Goal: Task Accomplishment & Management: Manage account settings

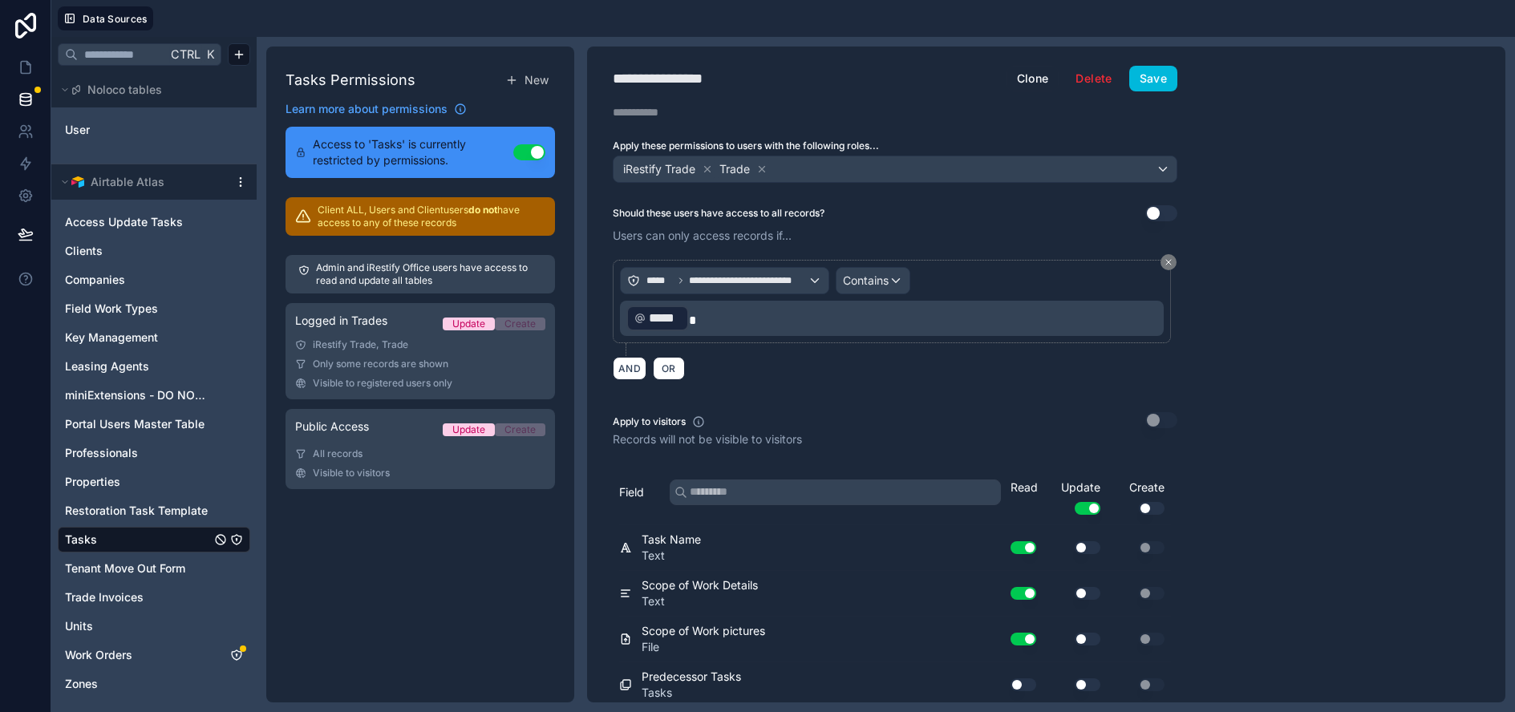
scroll to position [40, 0]
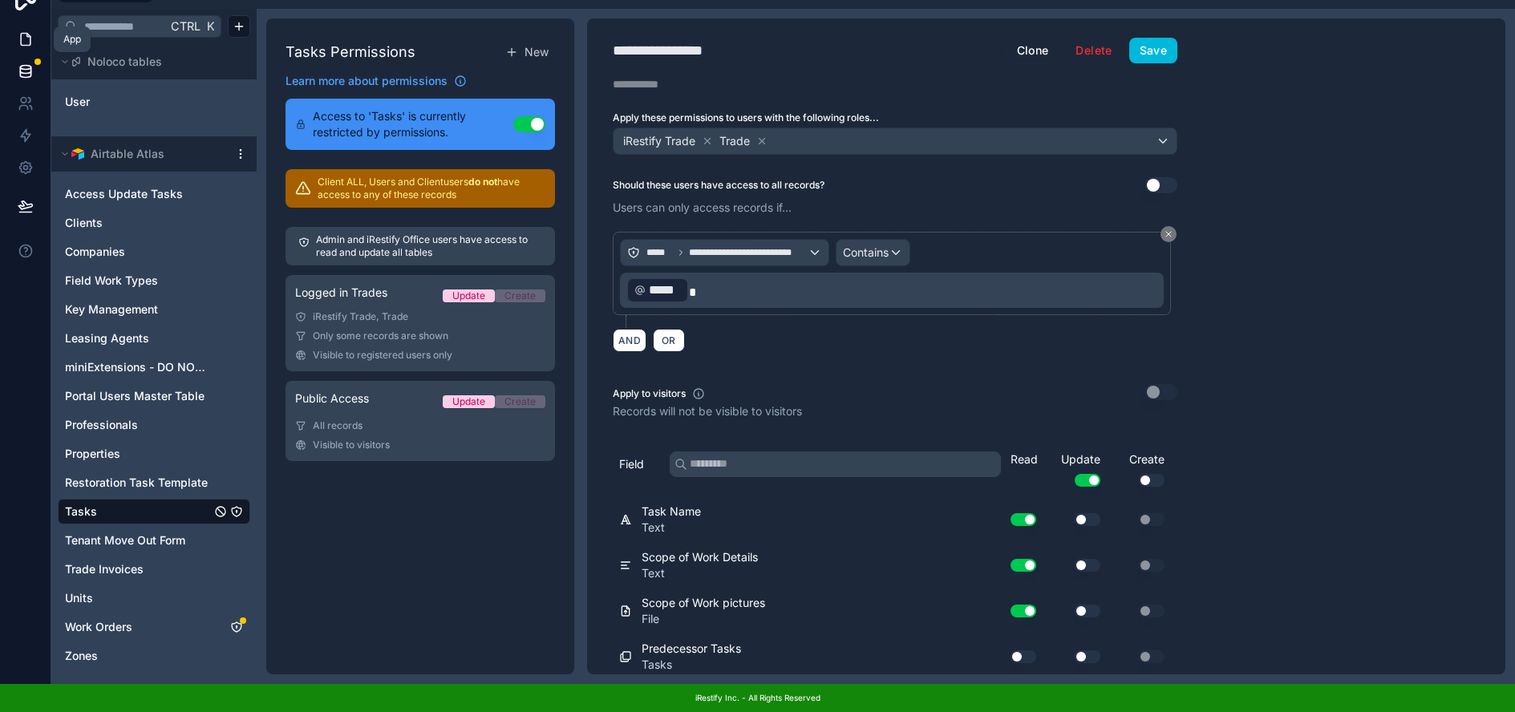
click at [30, 34] on icon at bounding box center [26, 40] width 10 height 12
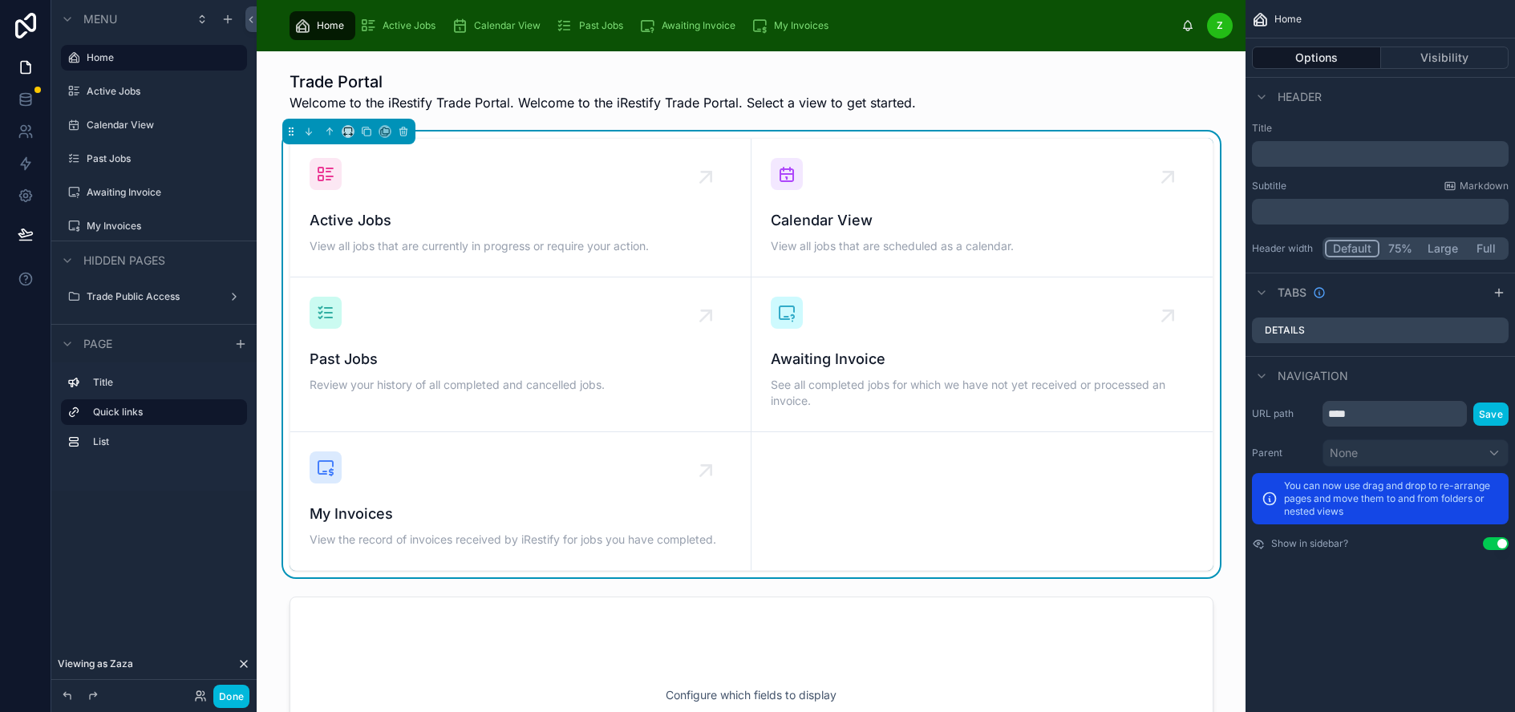
click at [1327, 599] on div "Home Options Visibility Header Title ﻿ Subtitle Markdown ﻿ Header width Default…" at bounding box center [1379, 356] width 269 height 712
click at [1231, 105] on div at bounding box center [750, 91] width 963 height 55
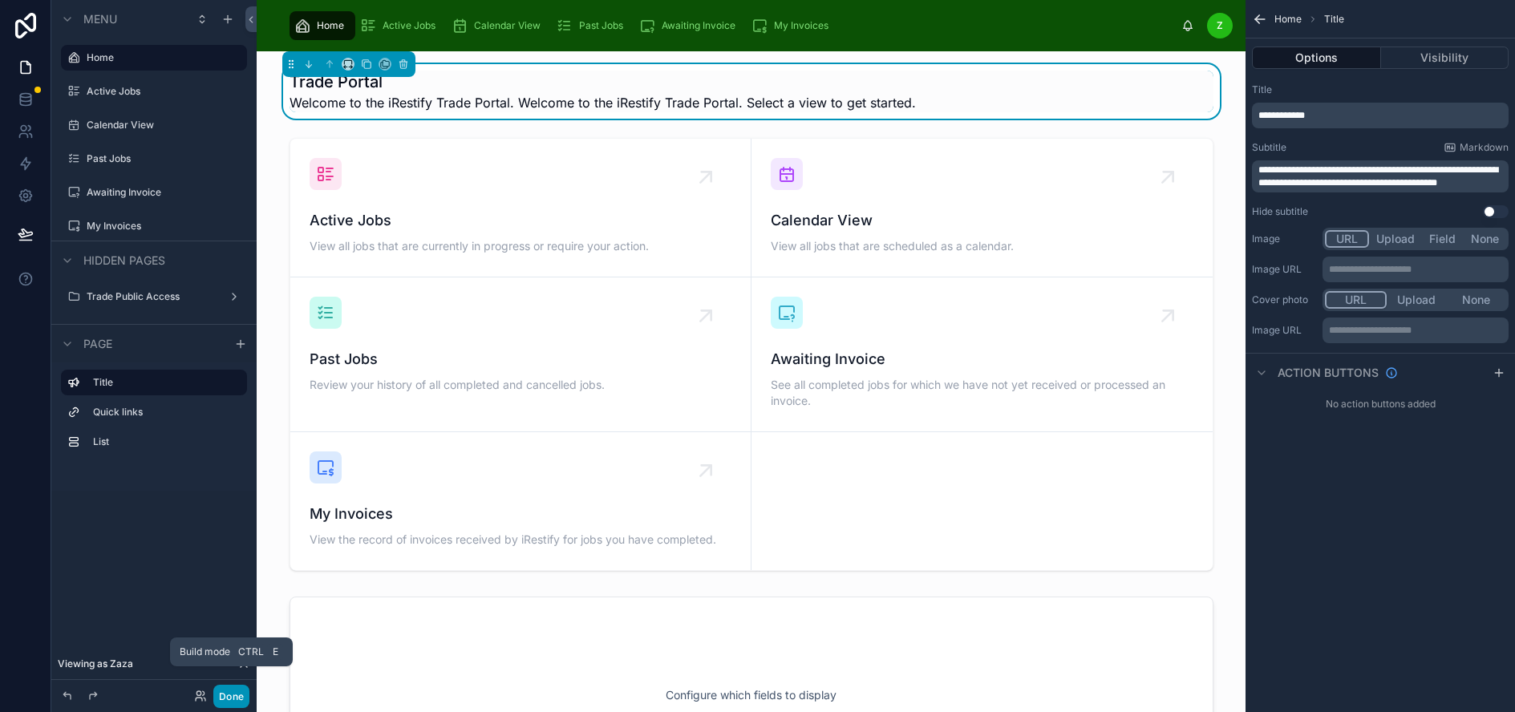
click at [227, 699] on button "Done" at bounding box center [231, 696] width 36 height 23
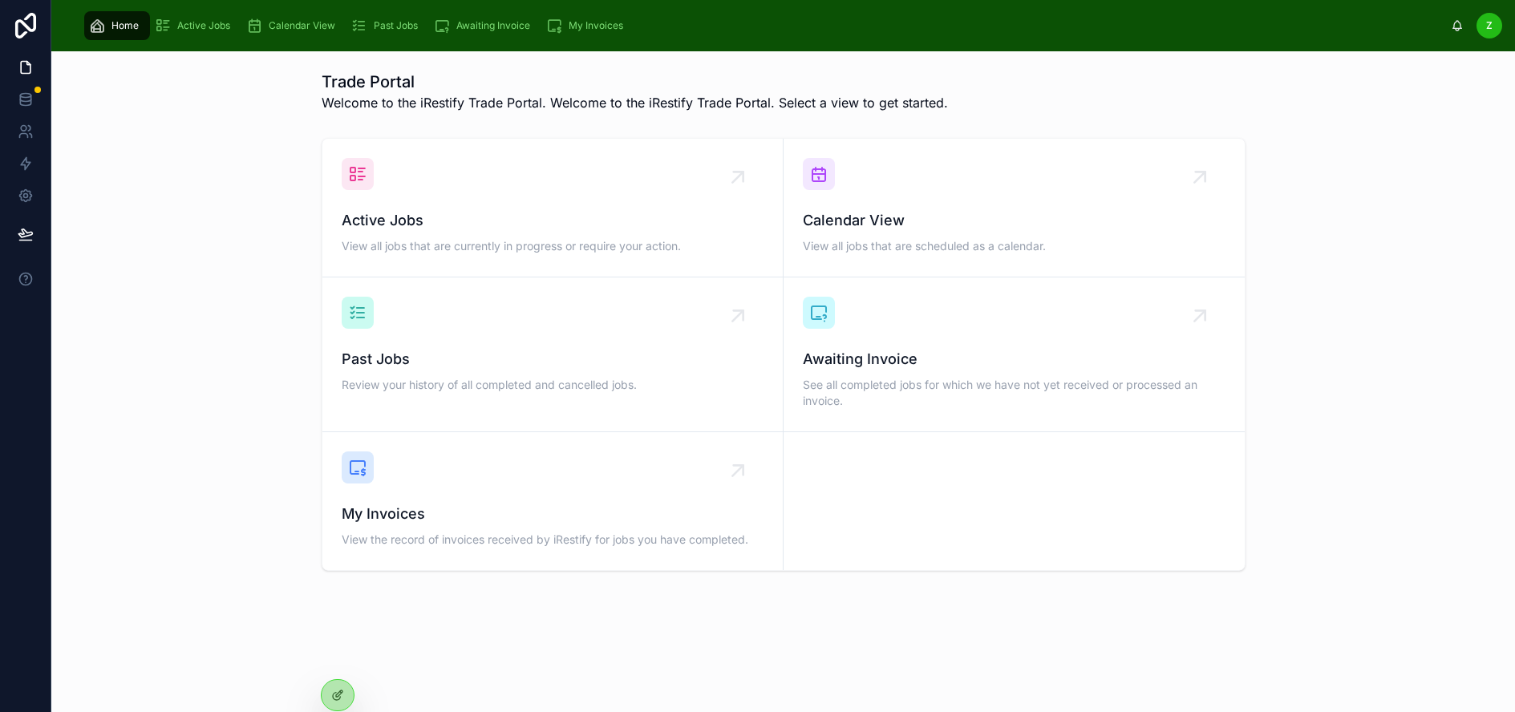
click at [592, 632] on div "Trade Portal Welcome to the iRestify Trade Portal. Welcome to the iRestify Trad…" at bounding box center [782, 378] width 1463 height 654
click at [453, 646] on div "Trade Portal Welcome to the iRestify Trade Portal. Welcome to the iRestify Trad…" at bounding box center [782, 378] width 1463 height 654
click at [31, 132] on icon at bounding box center [26, 131] width 16 height 16
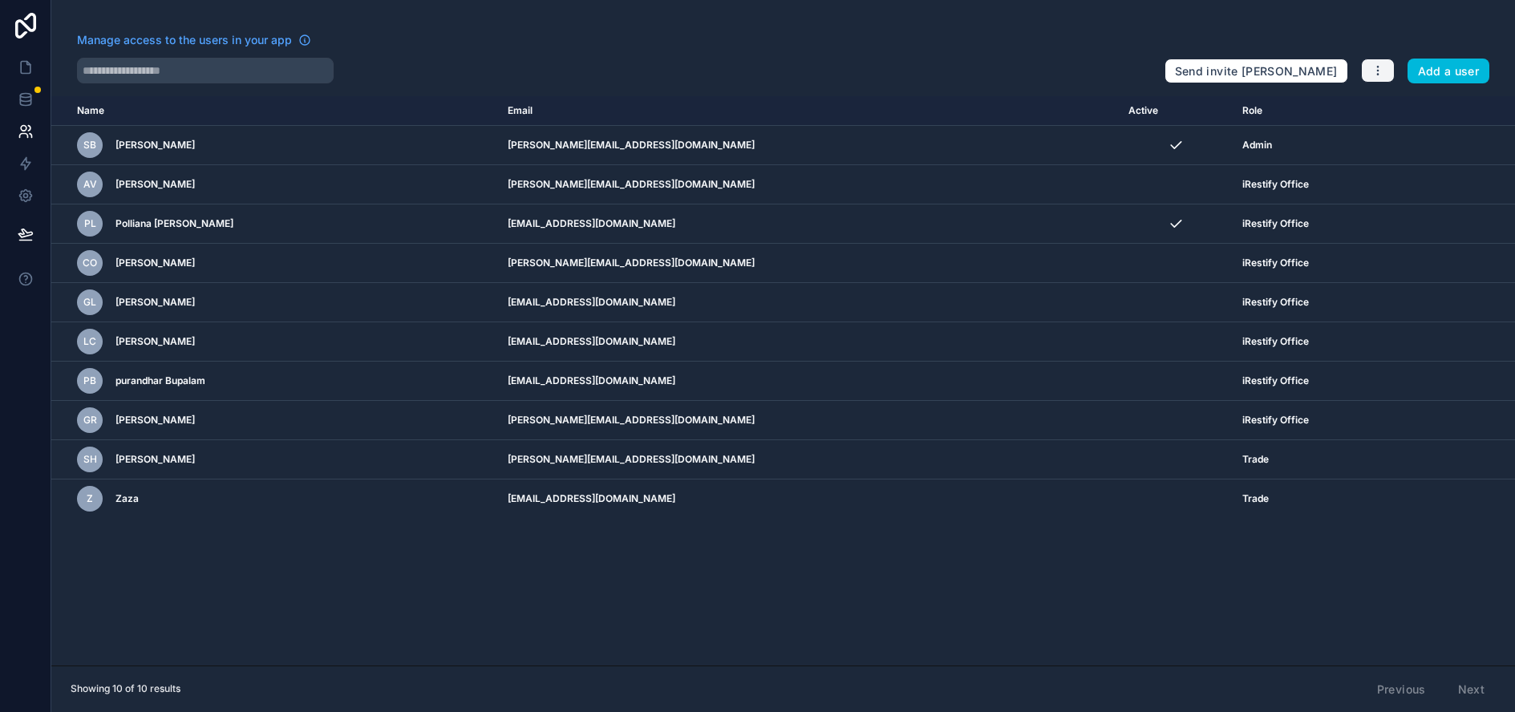
click at [1384, 65] on icon "button" at bounding box center [1377, 70] width 13 height 13
click at [1422, 103] on link "Manage roles" at bounding box center [1427, 108] width 112 height 26
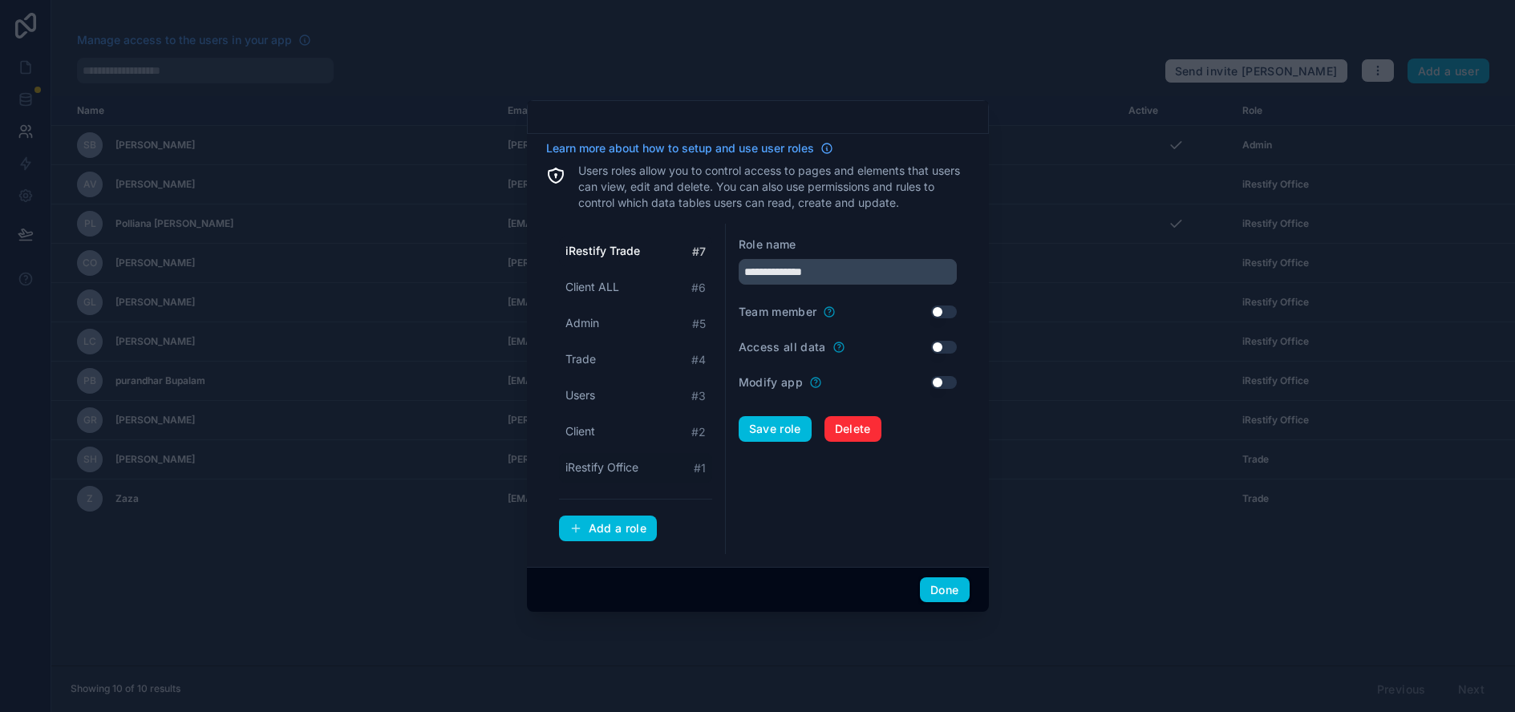
click at [622, 475] on span "iRestify Office" at bounding box center [601, 467] width 73 height 16
click at [601, 356] on div "Trade # 4" at bounding box center [635, 360] width 153 height 30
click at [604, 381] on div "Users # 3" at bounding box center [635, 396] width 153 height 30
click at [600, 417] on div "Client # 2" at bounding box center [635, 432] width 153 height 30
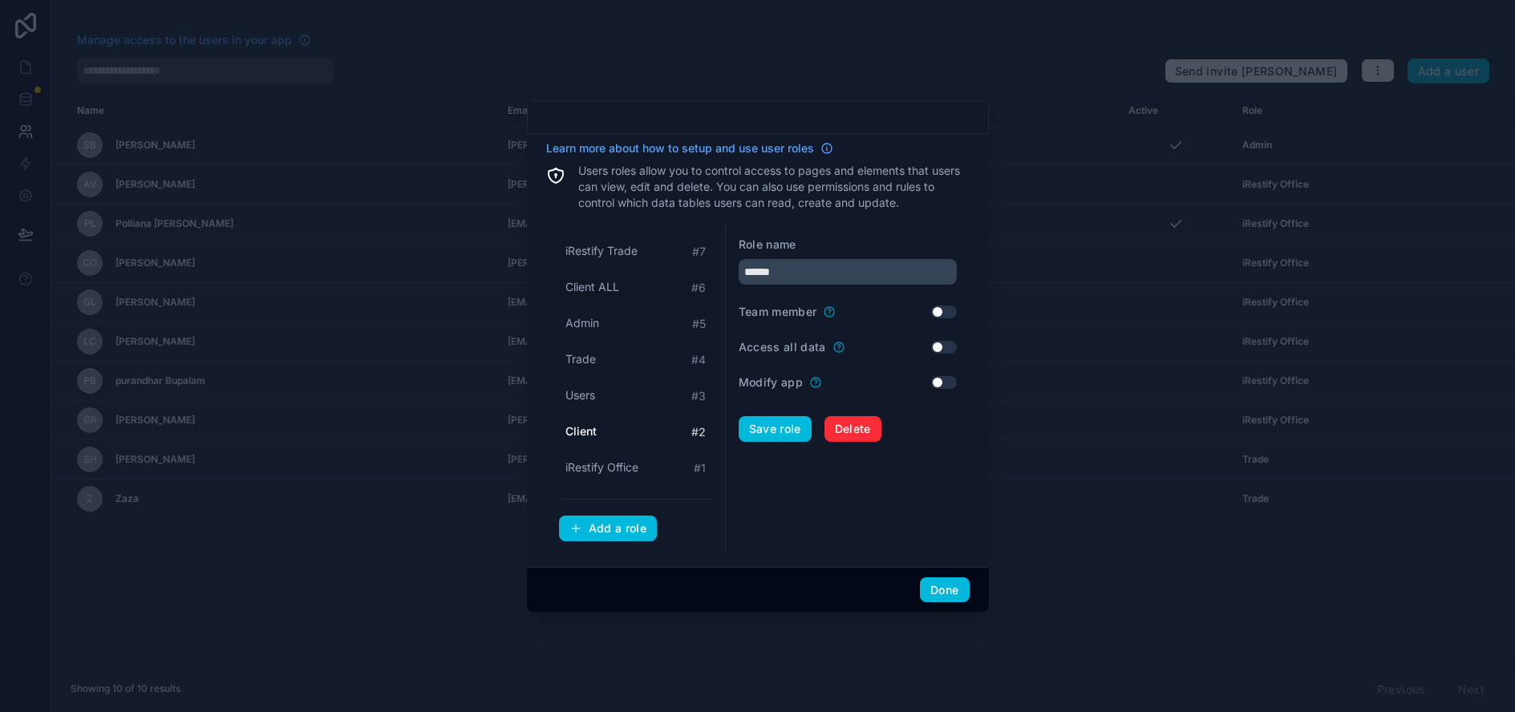
click at [603, 279] on span "Client ALL" at bounding box center [592, 287] width 54 height 16
click at [597, 309] on div "Admin # 5" at bounding box center [635, 324] width 153 height 30
click at [613, 243] on span "iRestify Trade" at bounding box center [601, 251] width 72 height 16
click at [609, 279] on span "Client ALL" at bounding box center [592, 287] width 54 height 16
click at [623, 459] on span "iRestify Office" at bounding box center [601, 467] width 73 height 16
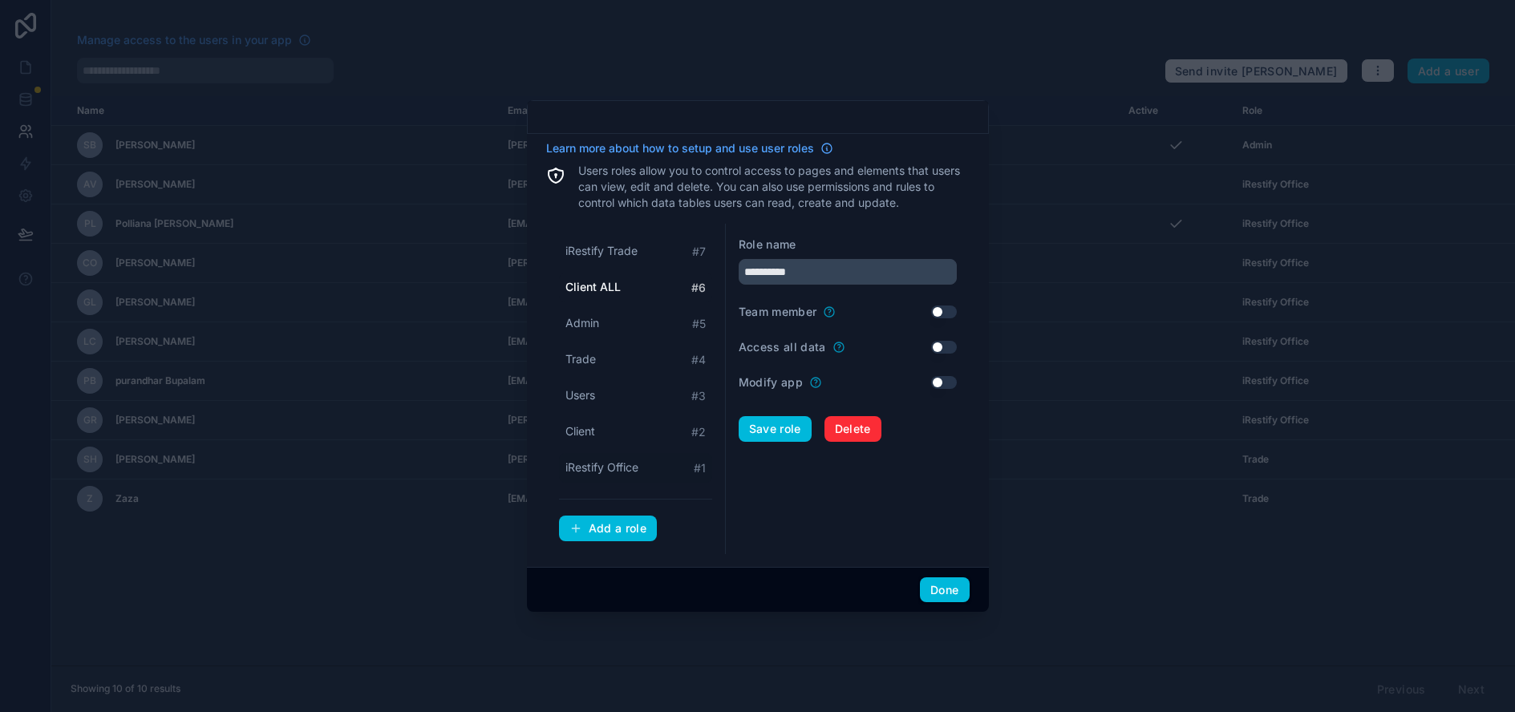
type input "**********"
click at [881, 517] on form "**********" at bounding box center [847, 389] width 218 height 305
click at [1132, 540] on div at bounding box center [757, 356] width 1515 height 712
click at [828, 521] on form "**********" at bounding box center [847, 389] width 218 height 305
click at [943, 581] on button "Done" at bounding box center [944, 590] width 49 height 26
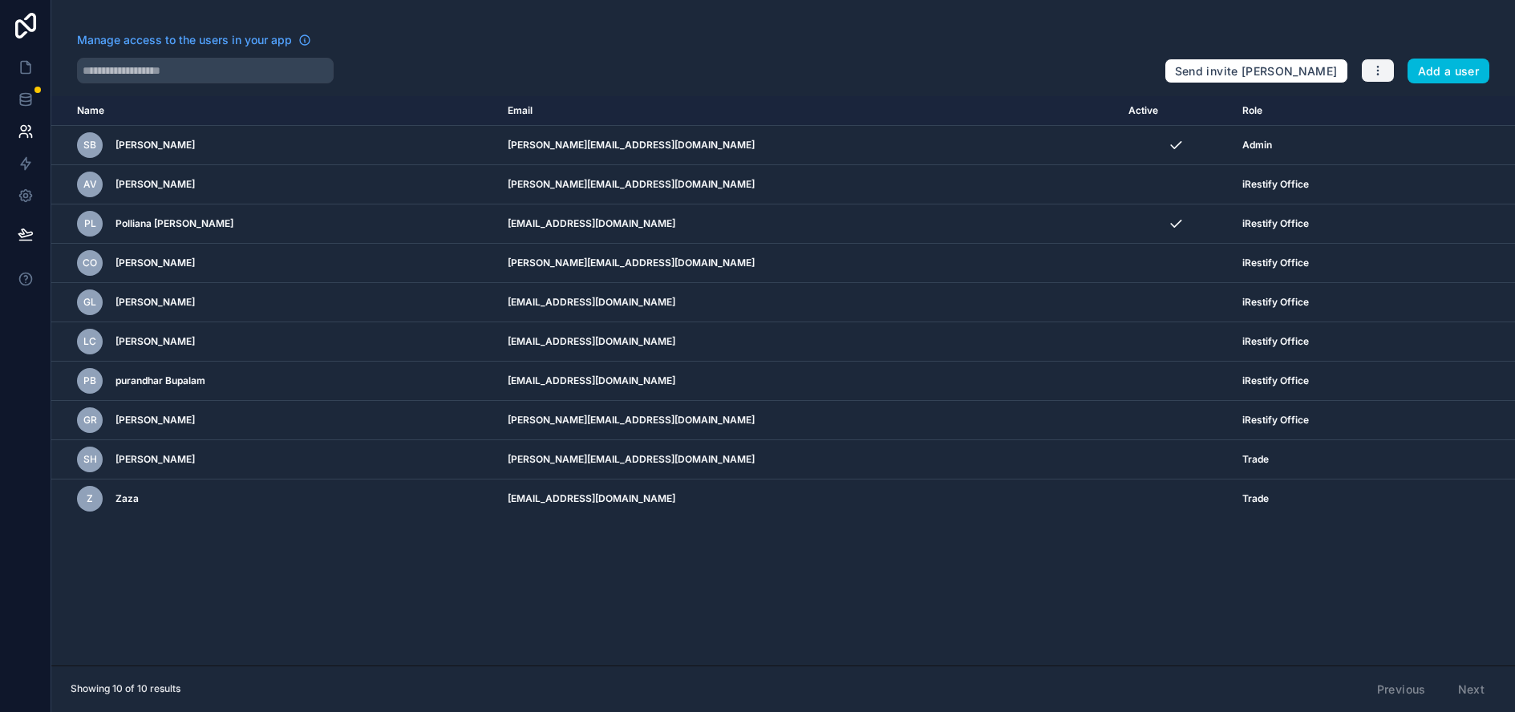
click at [1384, 65] on icon "button" at bounding box center [1377, 70] width 13 height 13
click at [1411, 111] on link "Manage roles" at bounding box center [1427, 108] width 112 height 26
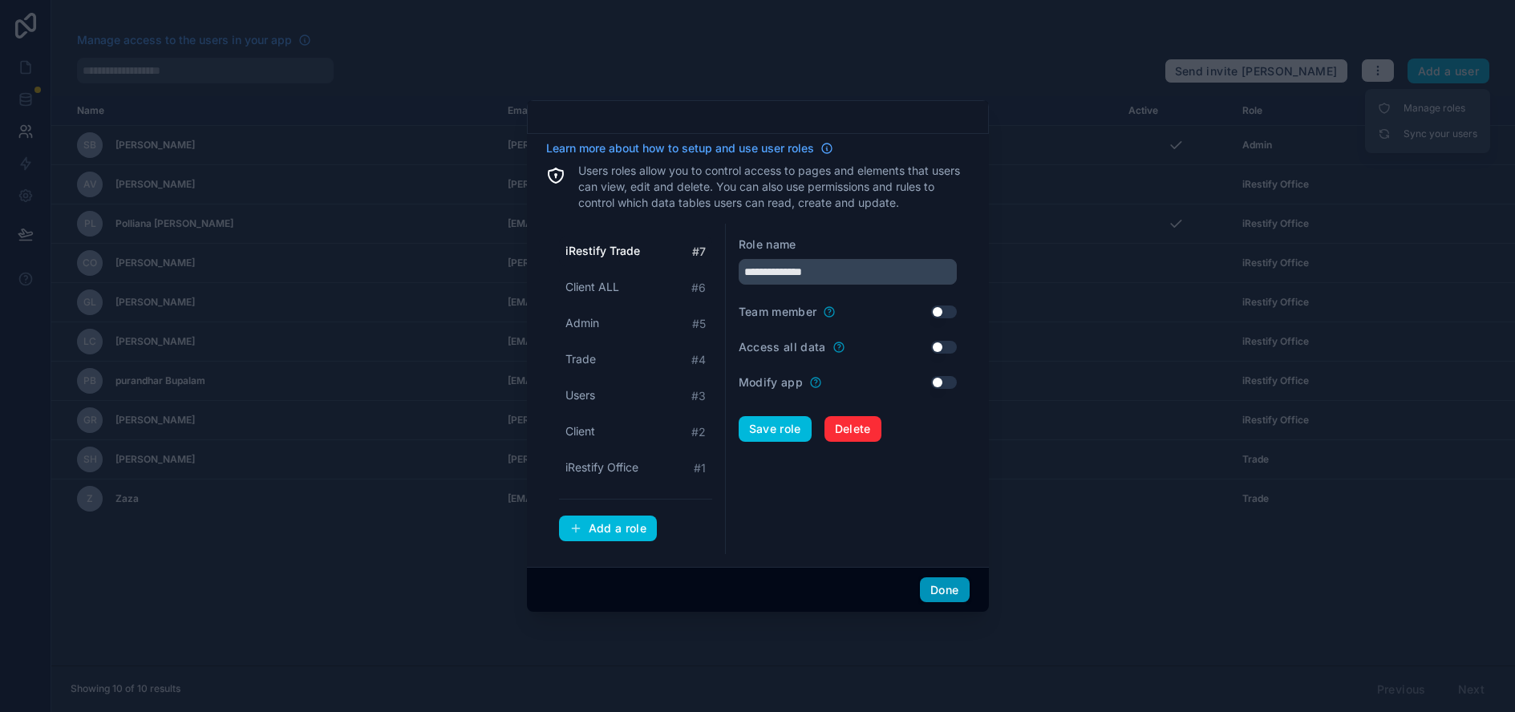
click at [939, 600] on button "Done" at bounding box center [944, 590] width 49 height 26
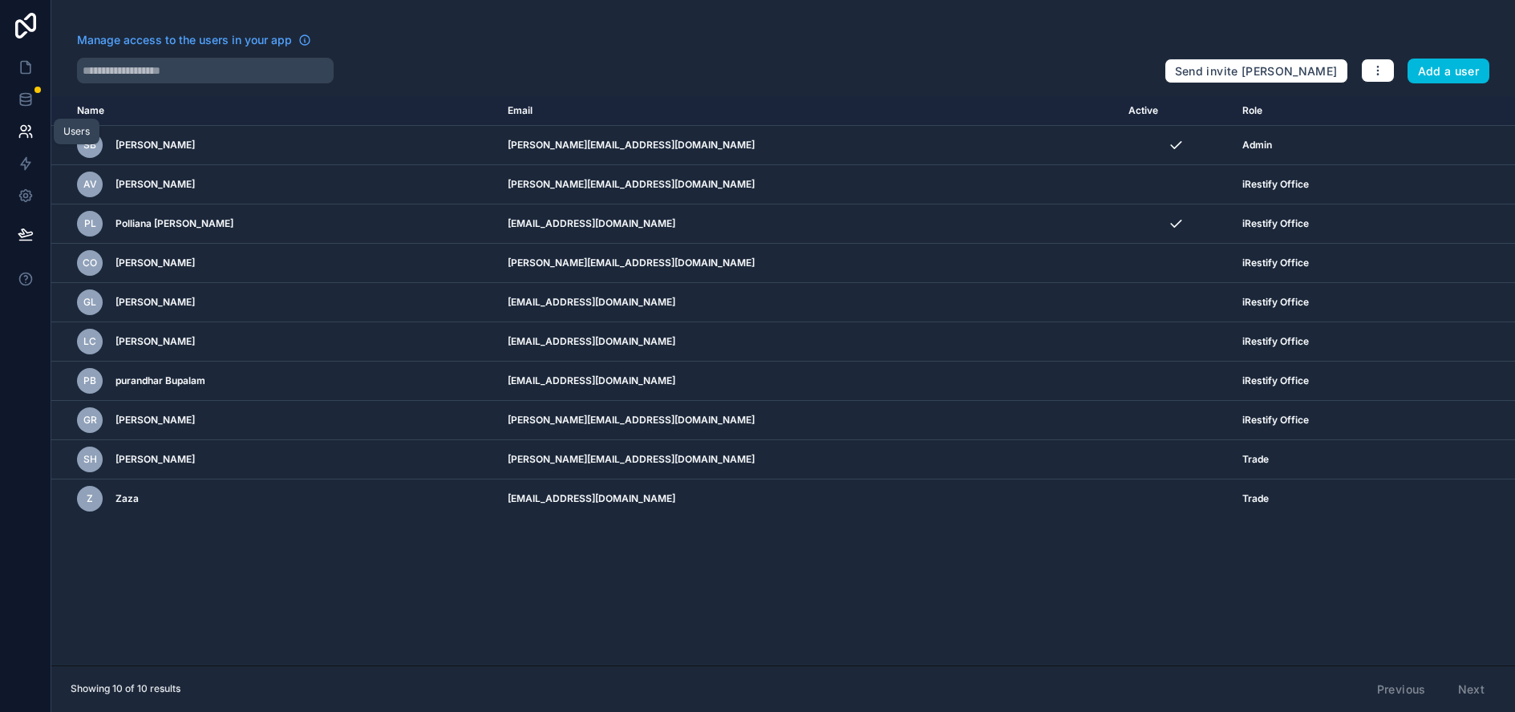
click at [22, 134] on icon at bounding box center [23, 136] width 8 height 4
click at [24, 203] on icon at bounding box center [26, 196] width 16 height 16
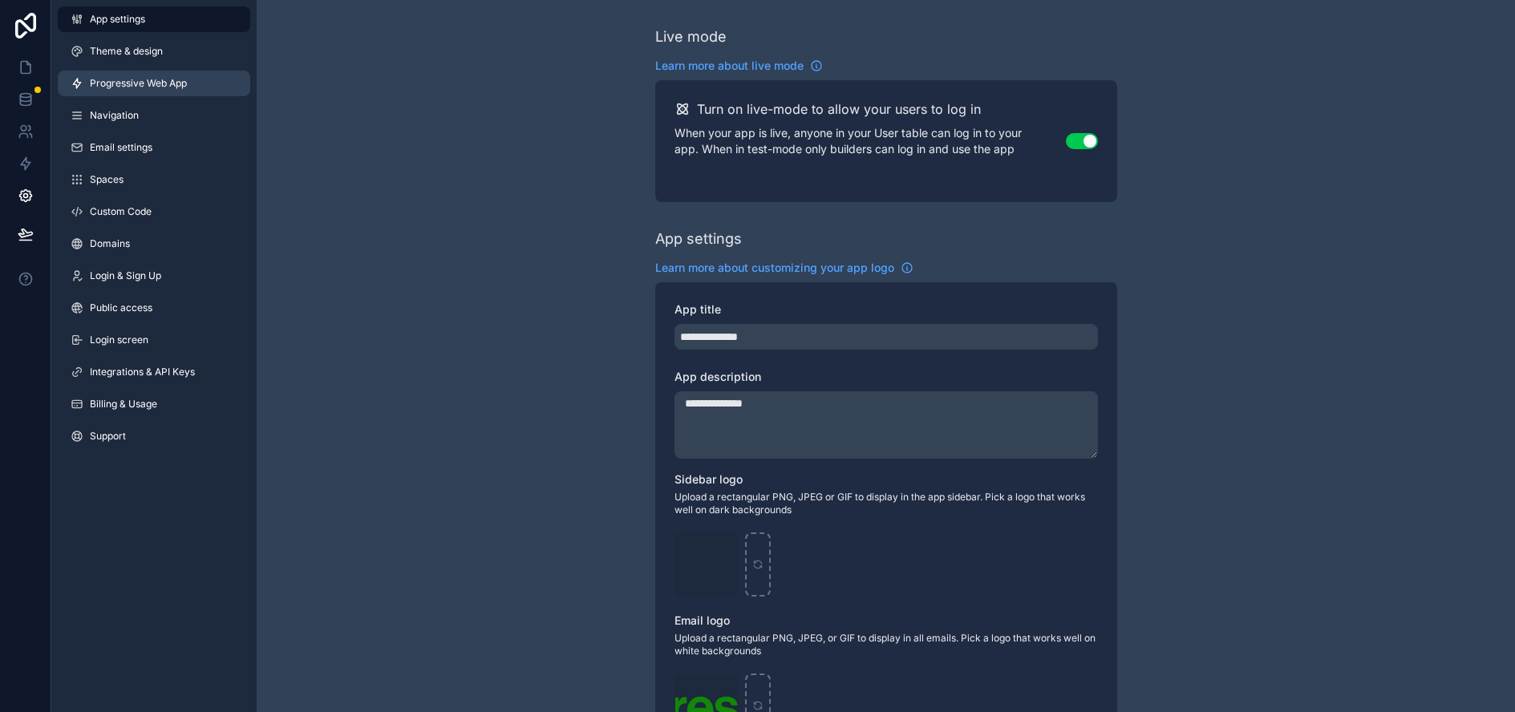
click at [130, 76] on link "Progressive Web App" at bounding box center [154, 84] width 192 height 26
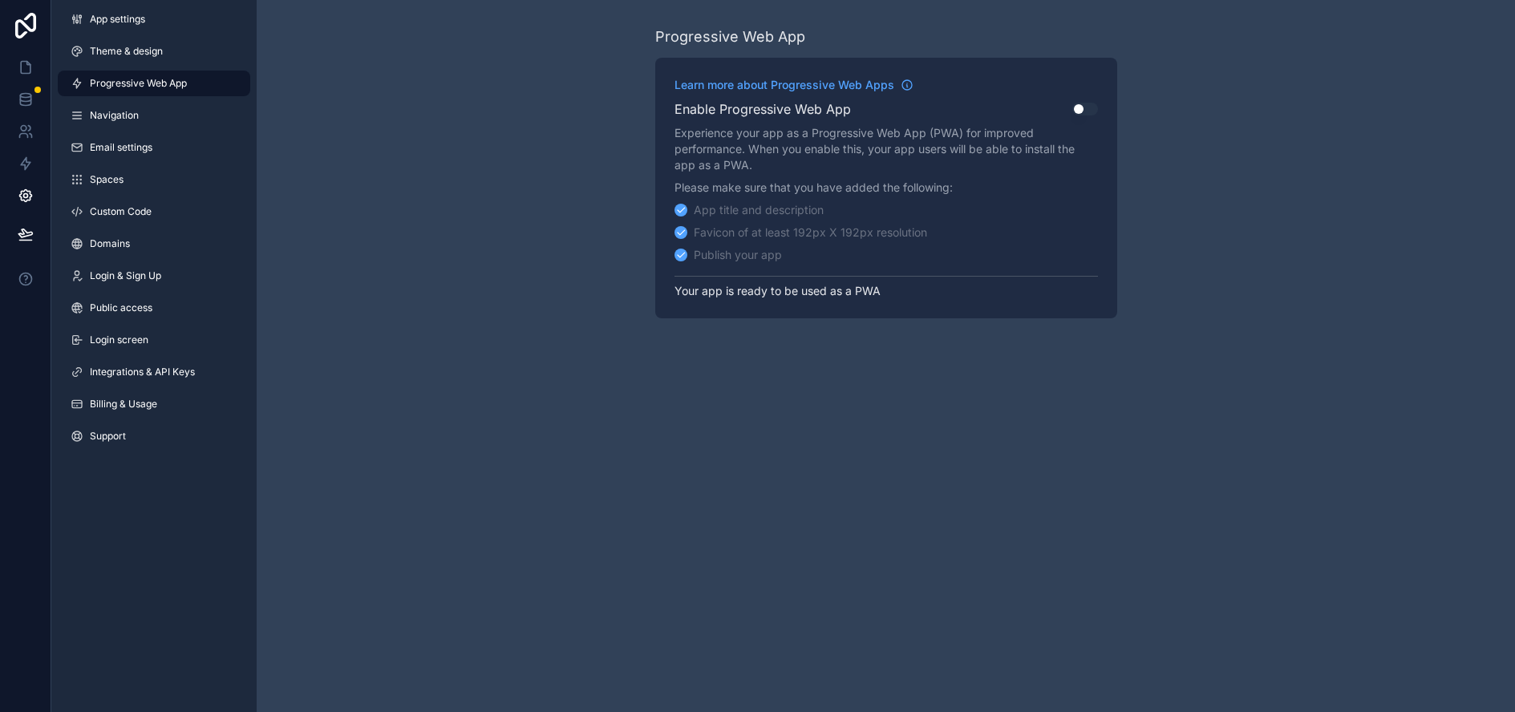
click at [1095, 107] on button "Use setting" at bounding box center [1085, 109] width 26 height 13
click at [1061, 256] on button "Publish" at bounding box center [1065, 258] width 63 height 23
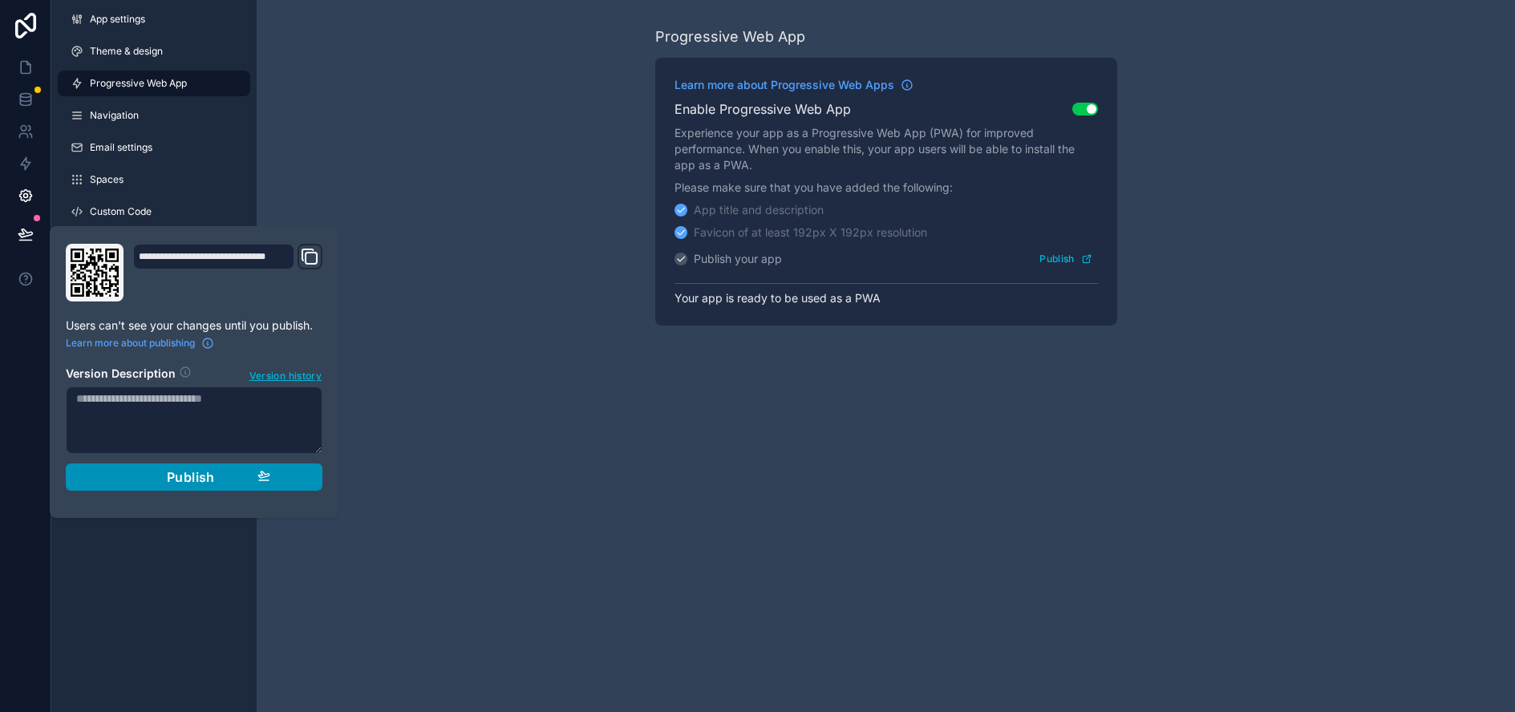
click at [176, 483] on span "Publish" at bounding box center [191, 477] width 48 height 16
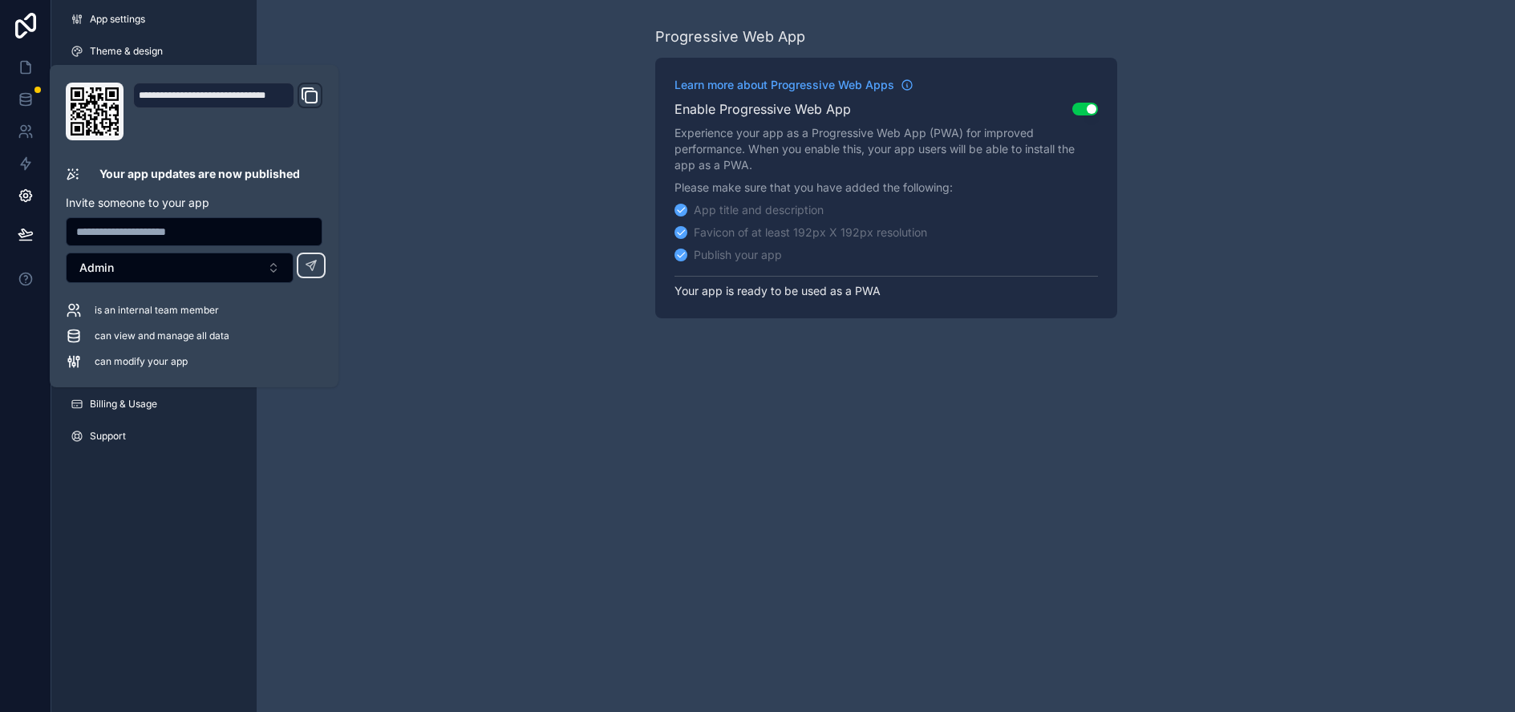
click at [377, 212] on div "Progressive Web App Learn more about Progressive Web Apps Enable Progressive We…" at bounding box center [886, 172] width 1258 height 344
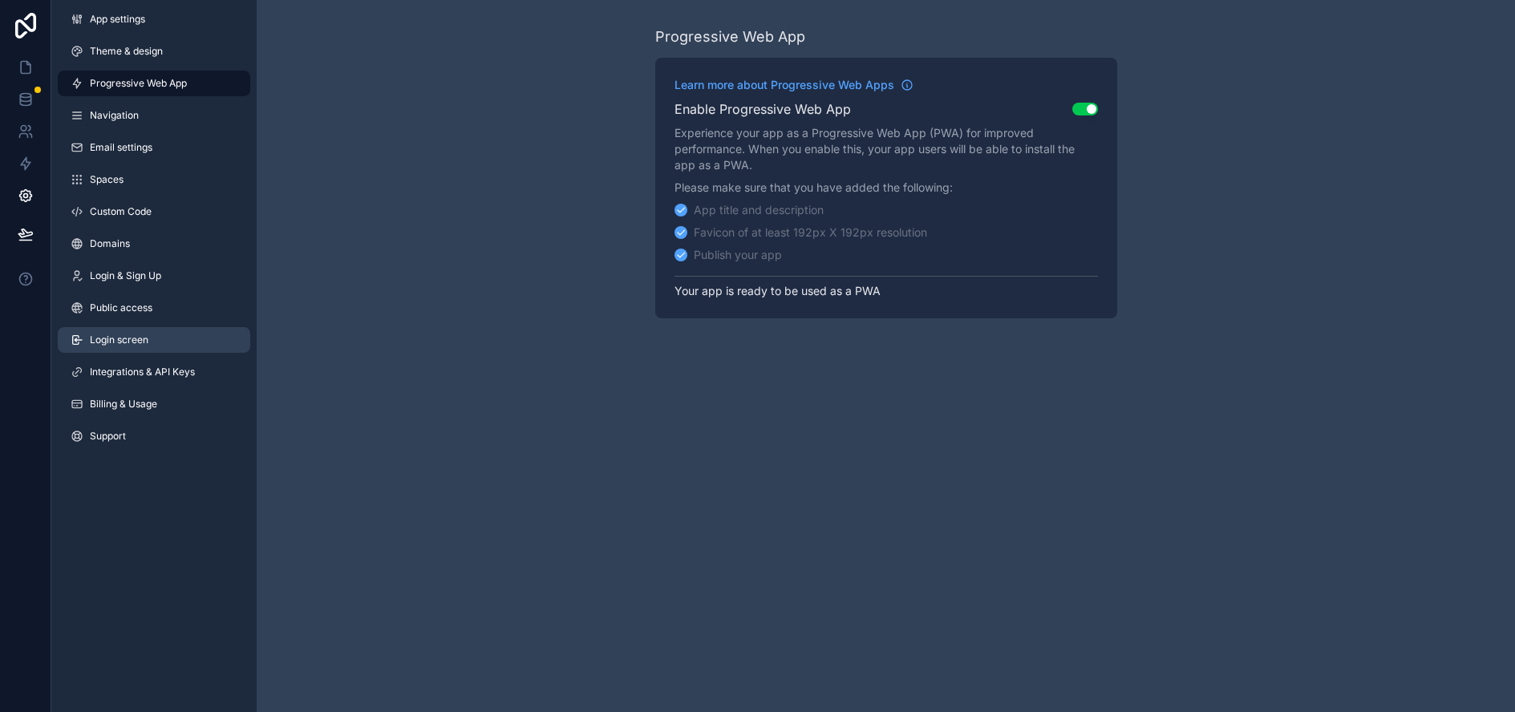
click at [123, 338] on span "Login screen" at bounding box center [119, 340] width 59 height 13
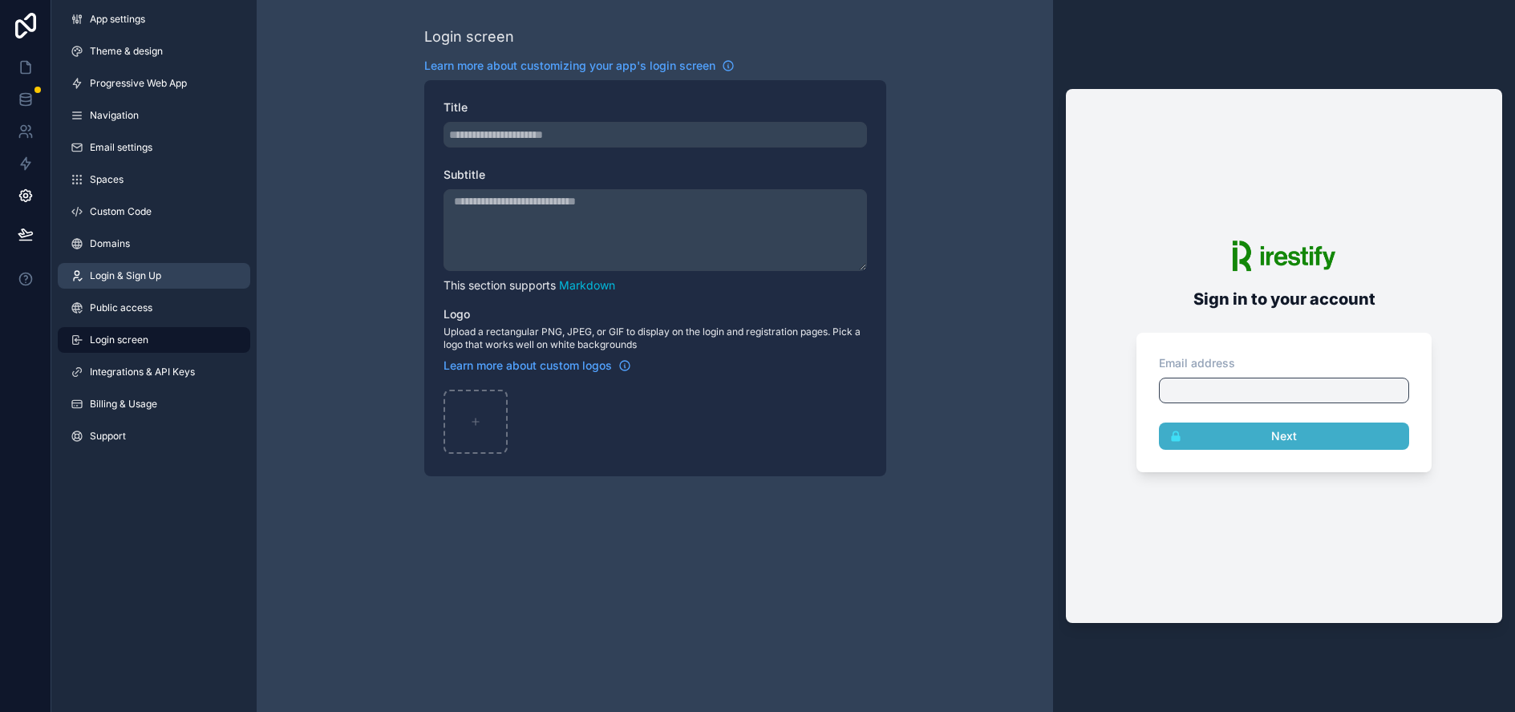
click at [129, 268] on link "Login & Sign Up" at bounding box center [154, 276] width 192 height 26
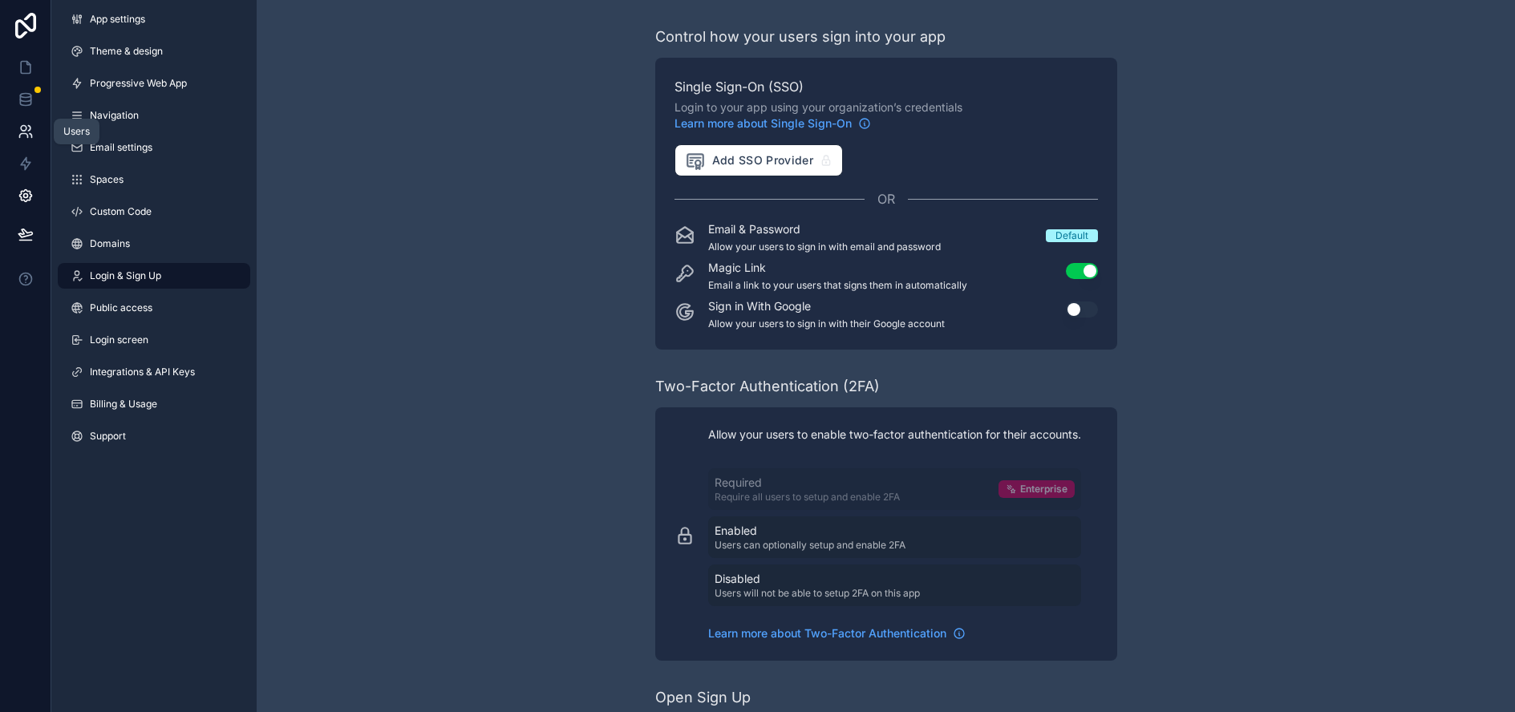
click at [21, 132] on icon at bounding box center [26, 131] width 16 height 16
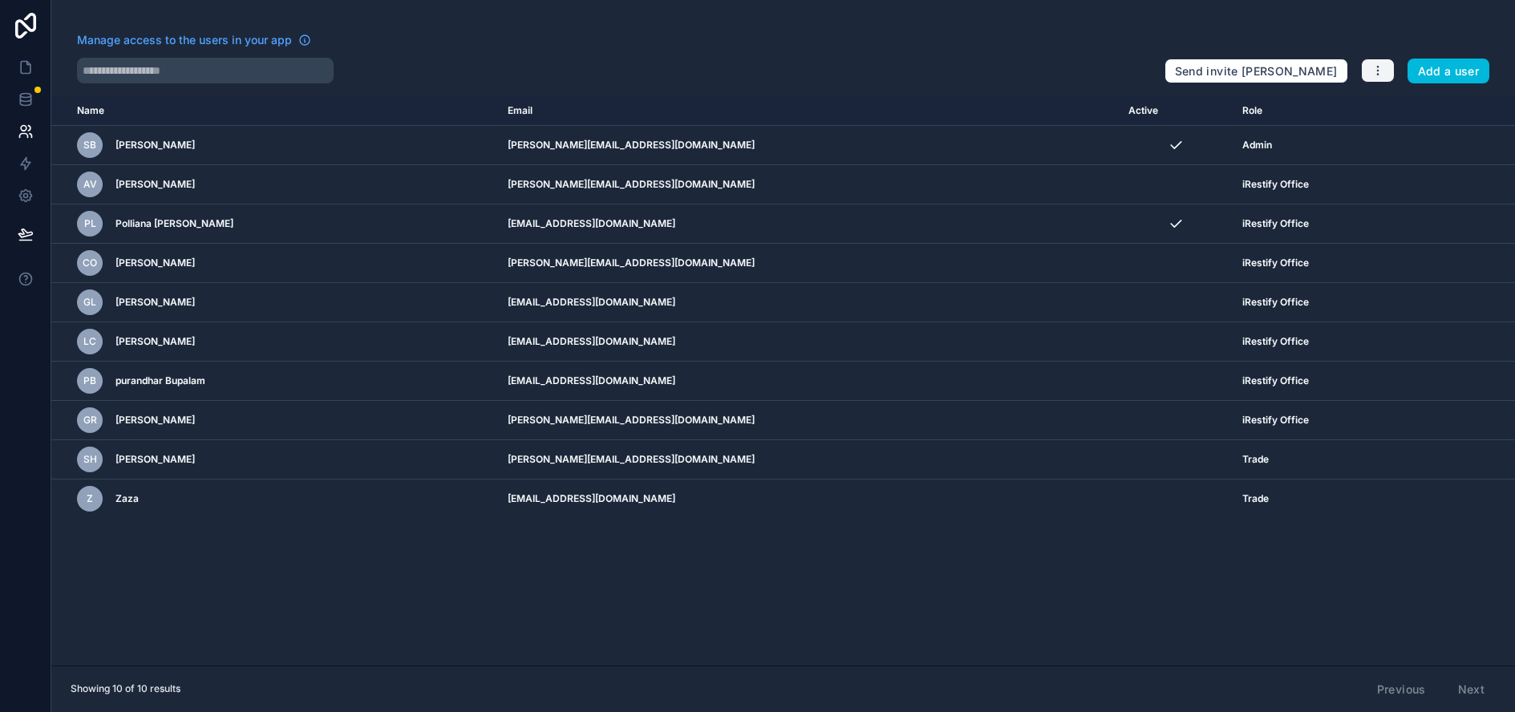
click at [1384, 68] on icon "button" at bounding box center [1377, 70] width 13 height 13
click at [1422, 103] on link "Manage roles" at bounding box center [1427, 108] width 112 height 26
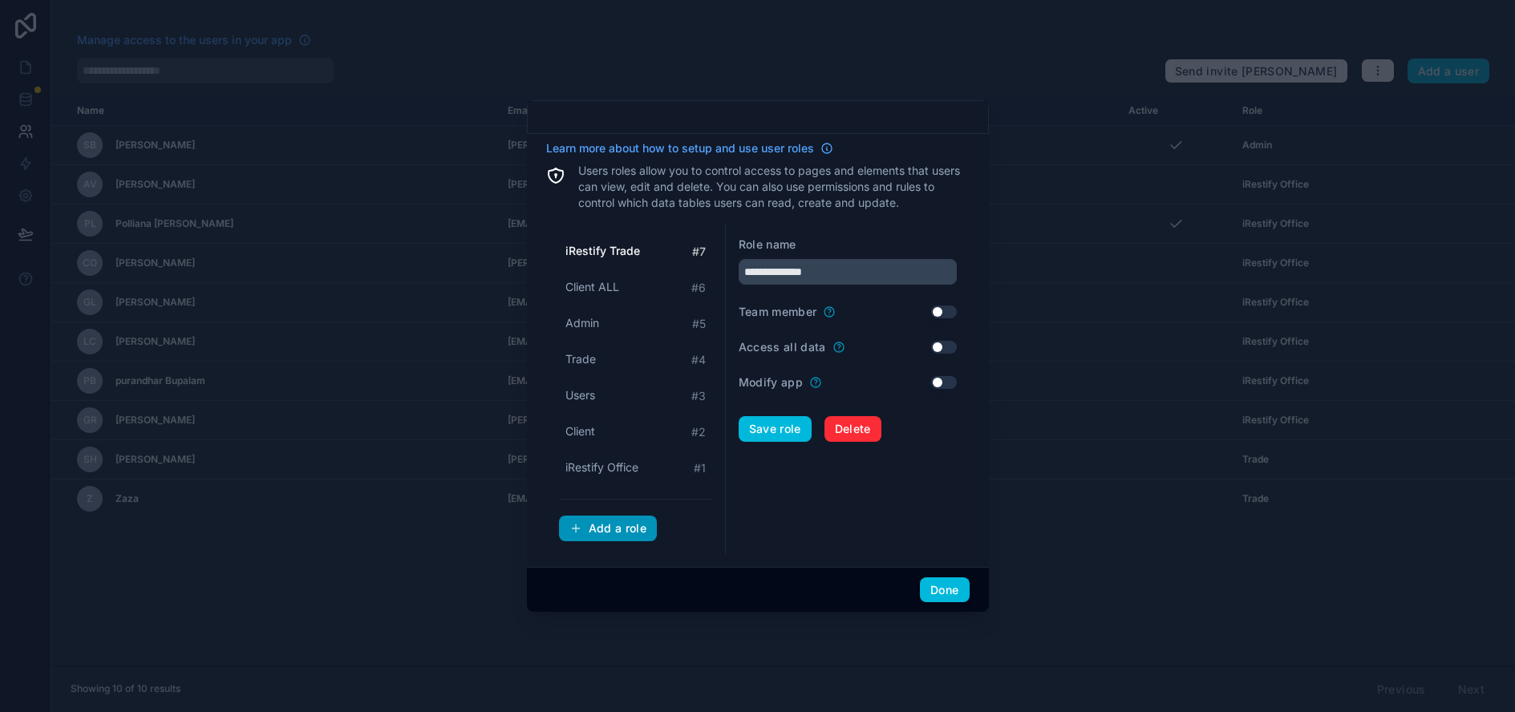
click at [612, 536] on div "Add a role" at bounding box center [608, 528] width 78 height 14
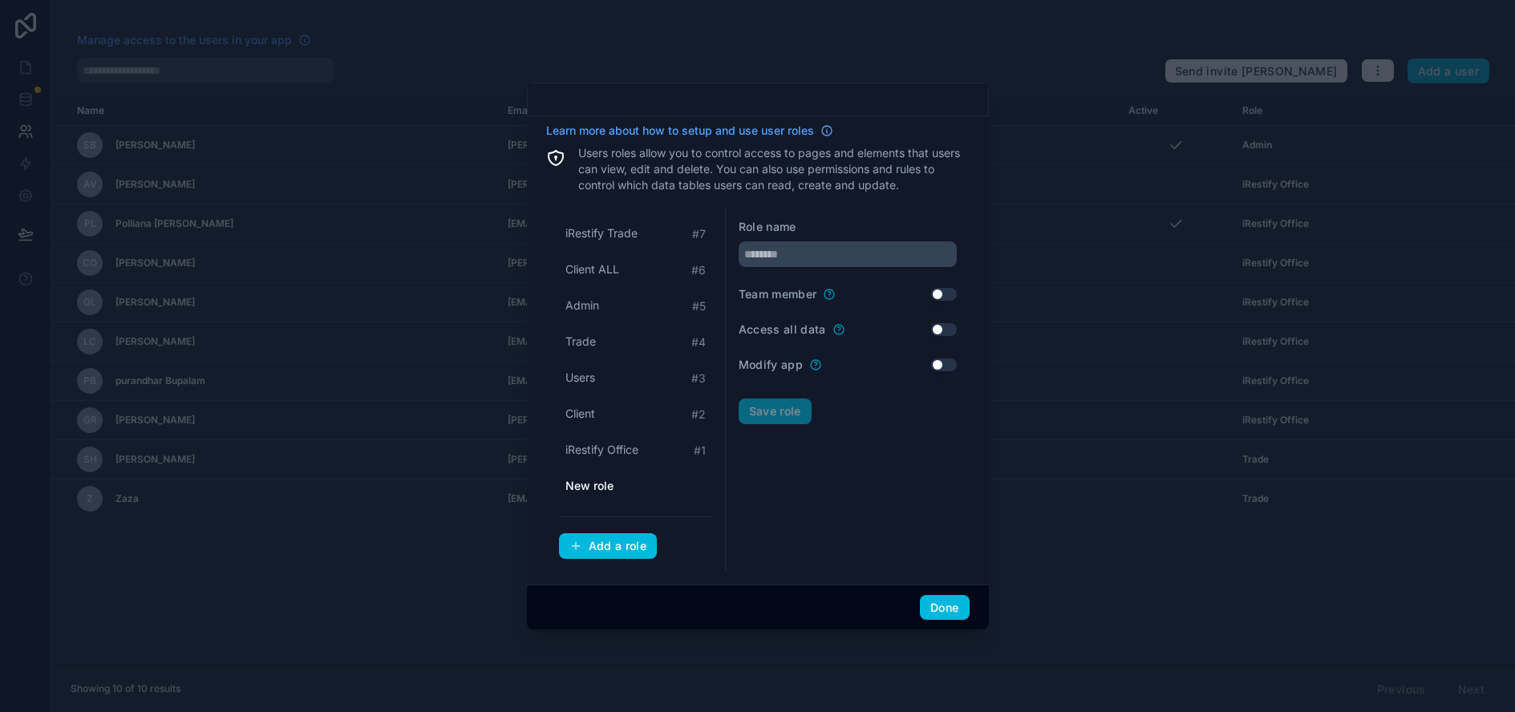
click at [601, 493] on span "New role" at bounding box center [589, 486] width 48 height 16
click at [612, 493] on div "New role" at bounding box center [635, 485] width 153 height 29
click at [612, 492] on div "New role" at bounding box center [635, 485] width 153 height 29
click at [811, 251] on input "text" at bounding box center [847, 254] width 218 height 26
